Goal: Information Seeking & Learning: Learn about a topic

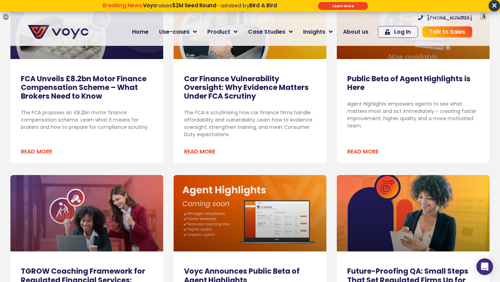
scroll to position [200, 0]
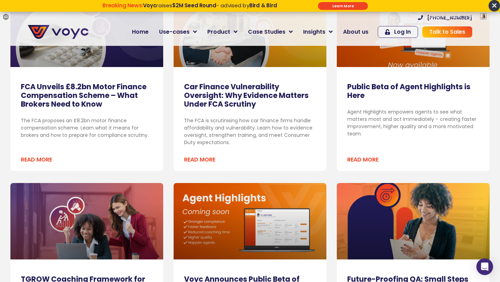
click at [361, 92] on link "Public Beta of Agent Highlights is Here" at bounding box center [408, 91] width 123 height 19
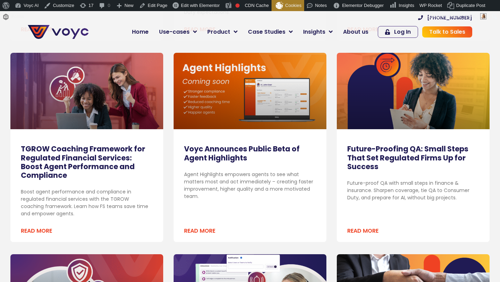
scroll to position [509, 0]
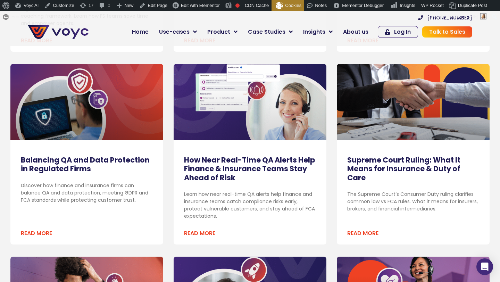
click at [194, 170] on link "How Near Real-Time QA Alerts Help Finance & Insurance Teams Stay Ahead of Risk" at bounding box center [249, 168] width 131 height 27
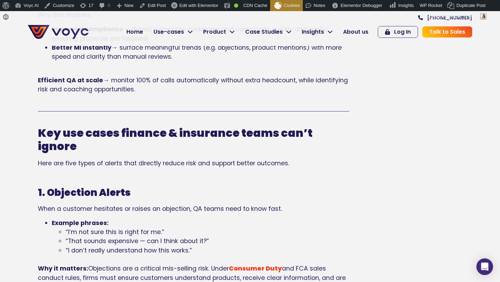
scroll to position [600, 0]
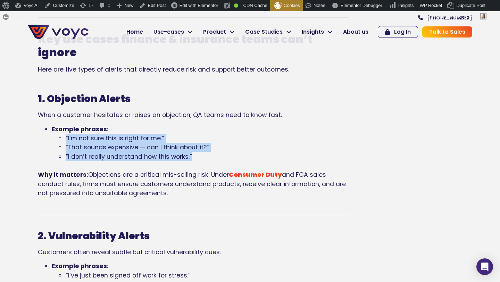
drag, startPoint x: 66, startPoint y: 137, endPoint x: 197, endPoint y: 153, distance: 132.6
click at [197, 153] on ul "“I’m not sure this is right for me.” “That sounds expensive — can I think about…" at bounding box center [201, 152] width 298 height 37
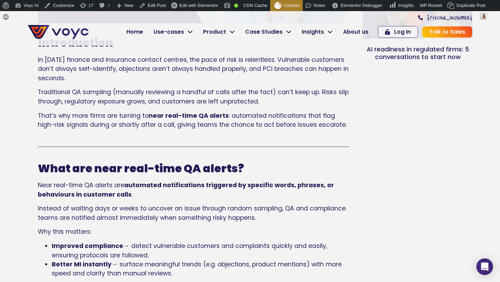
scroll to position [227, 0]
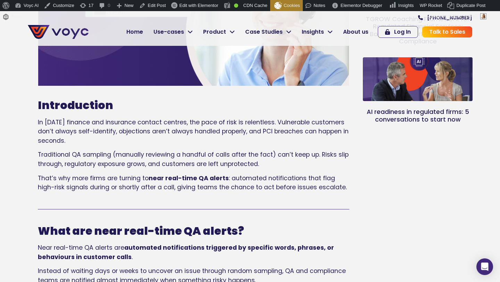
click at [128, 153] on span "Traditional QA sampling (manually reviewing a handful of calls after the fact) …" at bounding box center [193, 158] width 311 height 17
click at [104, 140] on p "In [DATE] finance and insurance contact centres, the pace of risk is relentless…" at bounding box center [193, 131] width 311 height 27
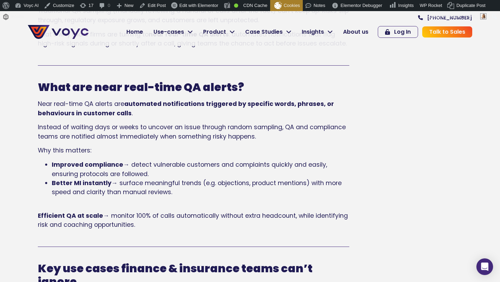
scroll to position [387, 0]
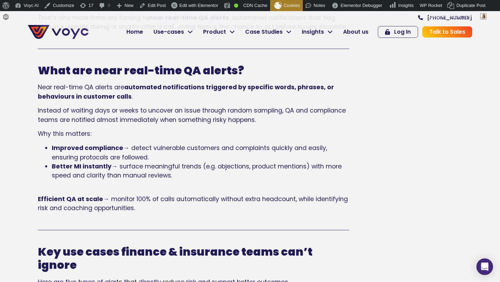
click at [50, 148] on ul "Improved compliance → detect vulnerable customers and complaints quickly and ea…" at bounding box center [193, 161] width 311 height 37
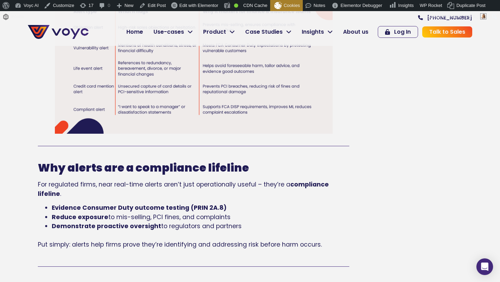
scroll to position [1466, 0]
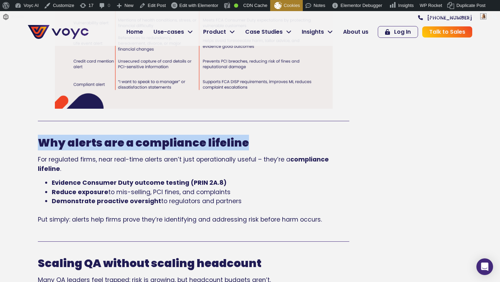
drag, startPoint x: 28, startPoint y: 140, endPoint x: 251, endPoint y: 141, distance: 222.9
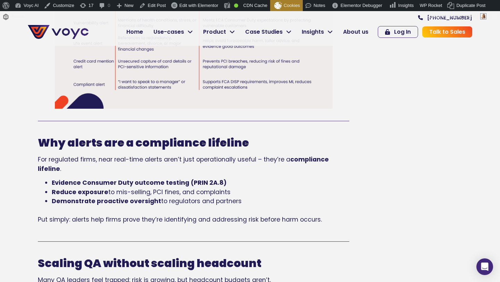
click at [246, 142] on h2 "Why alerts are a compliance lifeline" at bounding box center [193, 142] width 311 height 13
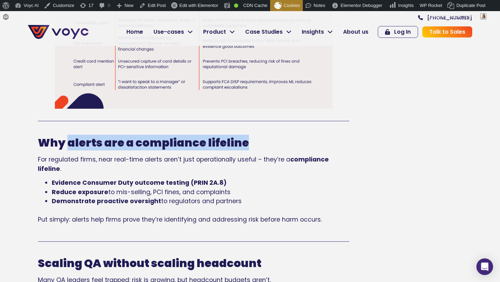
drag, startPoint x: 68, startPoint y: 142, endPoint x: 269, endPoint y: 140, distance: 201.4
click at [269, 141] on h2 "Why alerts are a compliance lifeline" at bounding box center [193, 142] width 311 height 13
copy b "alerts are a compliance lifeline"
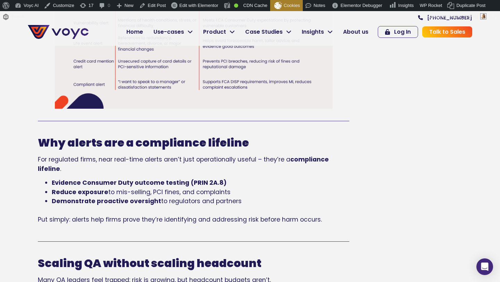
click at [173, 215] on p "Put simply: alerts help firms prove they’re identifying and addressing risk bef…" at bounding box center [193, 219] width 311 height 9
drag, startPoint x: 52, startPoint y: 183, endPoint x: 269, endPoint y: 199, distance: 217.2
click at [269, 199] on ul "Evidence Consumer Duty outcome testing (PRIN 2A.8) Reduce exposure to mis-selli…" at bounding box center [193, 196] width 311 height 37
copy ul "Evidence Consumer Duty outcome testing (PRIN 2A.8) Reduce exposure to mis-selli…"
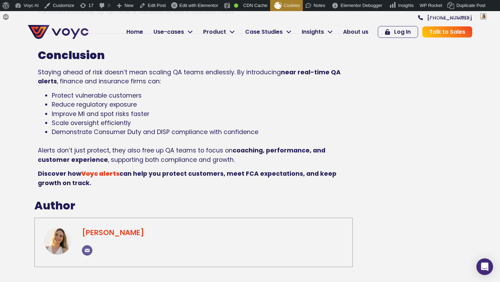
scroll to position [1886, 0]
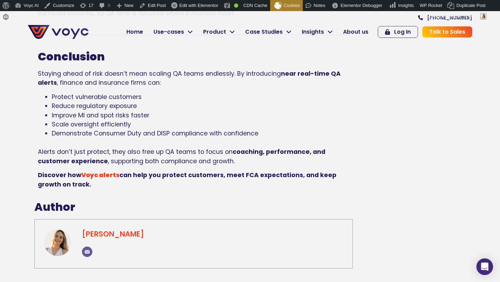
click at [51, 98] on ul "Protect vulnerable customers Reduce regulatory exposure Improve MI and spot ris…" at bounding box center [193, 119] width 311 height 55
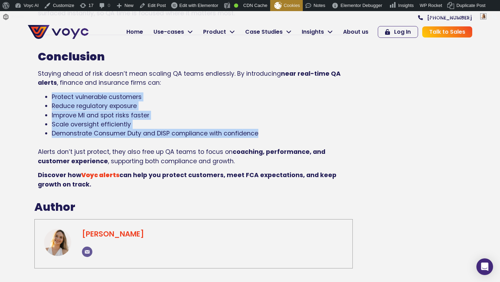
drag, startPoint x: 51, startPoint y: 98, endPoint x: 256, endPoint y: 134, distance: 208.1
click at [256, 134] on ul "Protect vulnerable customers Reduce regulatory exposure Improve MI and spot ris…" at bounding box center [193, 119] width 311 height 55
copy ul "Protect vulnerable customers Reduce regulatory exposure Improve MI and spot ris…"
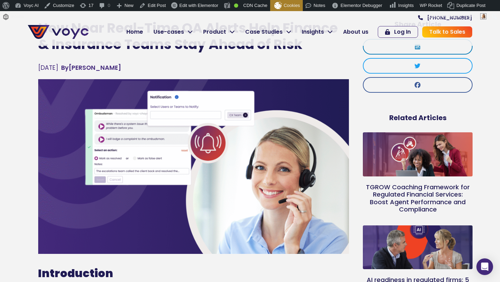
scroll to position [64, 0]
